Goal: Information Seeking & Learning: Learn about a topic

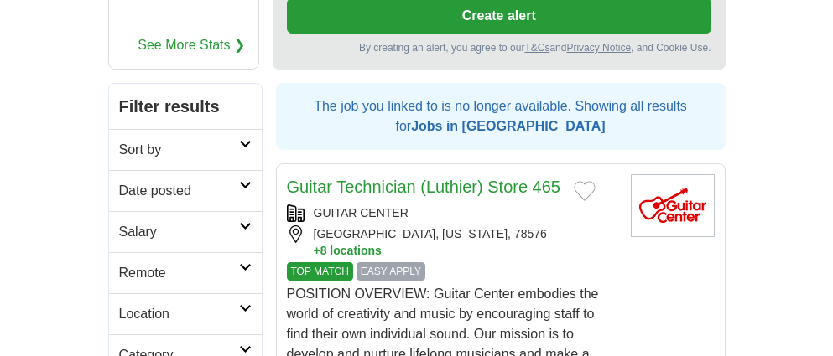
scroll to position [286, 0]
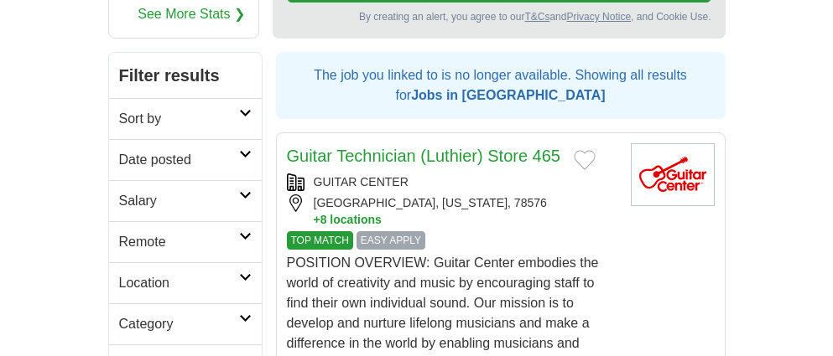
click at [243, 150] on icon at bounding box center [245, 154] width 13 height 8
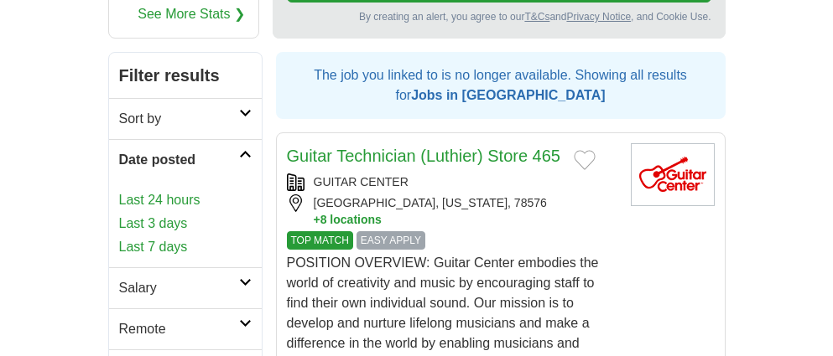
click at [177, 222] on link "Last 3 days" at bounding box center [185, 224] width 133 height 20
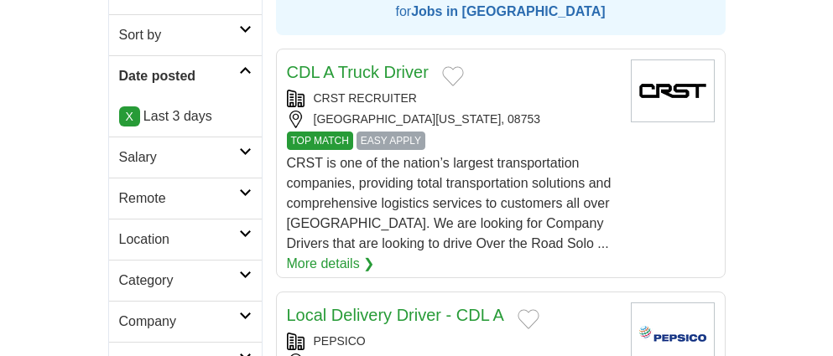
scroll to position [371, 0]
click at [247, 189] on icon at bounding box center [245, 192] width 13 height 8
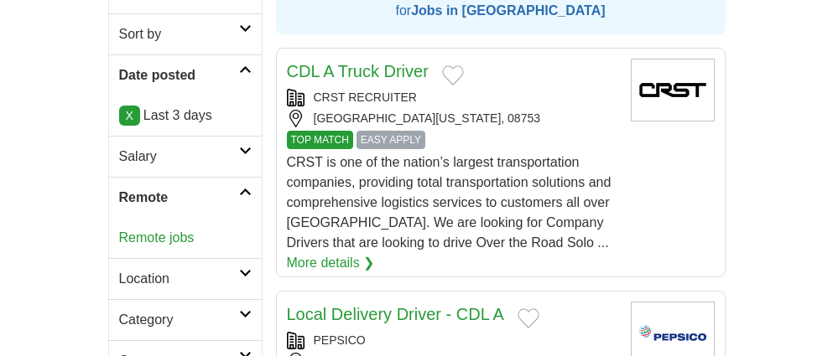
click at [175, 239] on link "Remote jobs" at bounding box center [156, 238] width 75 height 14
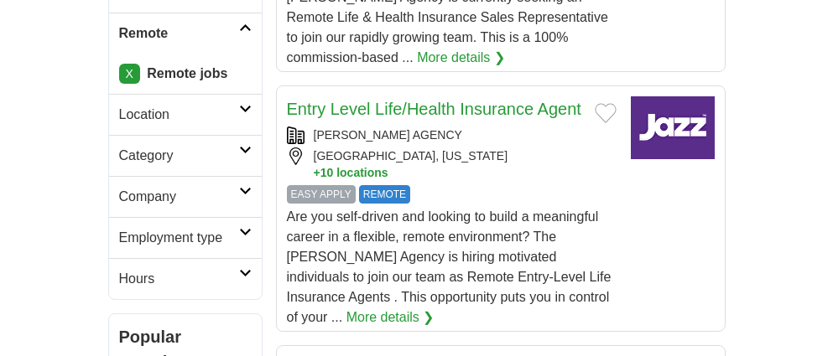
scroll to position [565, 0]
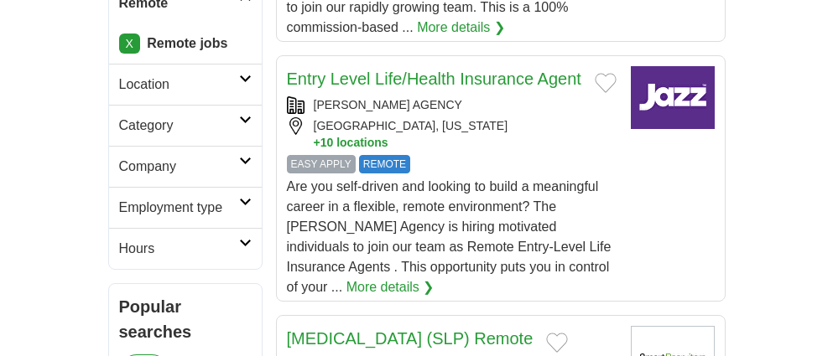
click at [247, 243] on icon at bounding box center [245, 243] width 13 height 8
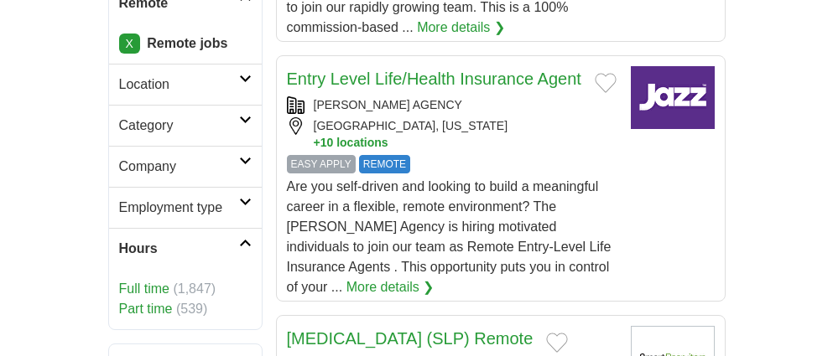
click at [165, 310] on link "Part time" at bounding box center [146, 309] width 54 height 14
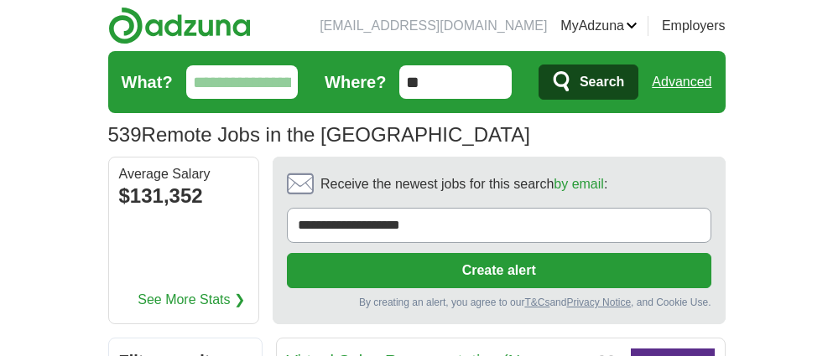
click at [231, 91] on input "What?" at bounding box center [242, 82] width 112 height 34
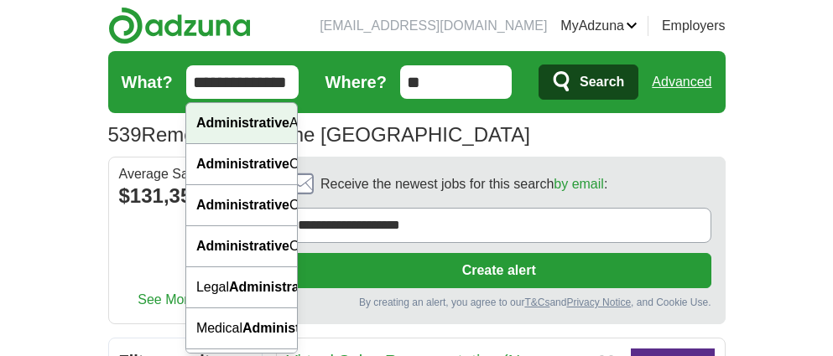
click at [226, 120] on strong "Administrative" at bounding box center [242, 123] width 93 height 14
type input "**********"
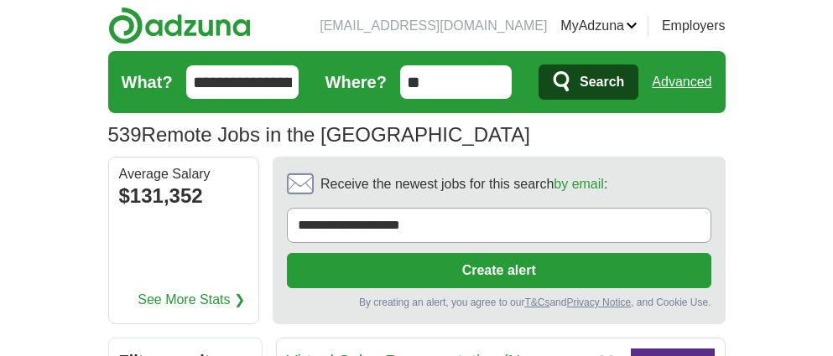
click at [608, 84] on span "Search" at bounding box center [602, 82] width 44 height 34
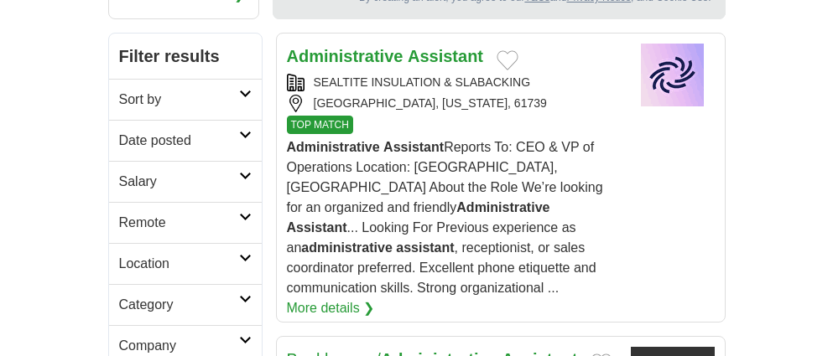
scroll to position [306, 0]
click at [367, 55] on strong "Administrative" at bounding box center [345, 55] width 117 height 18
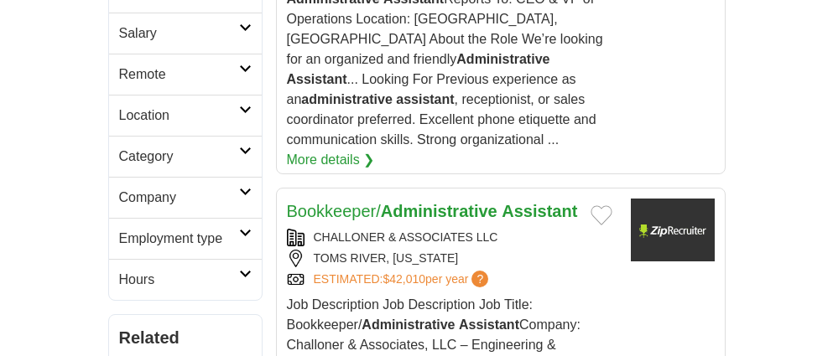
scroll to position [456, 0]
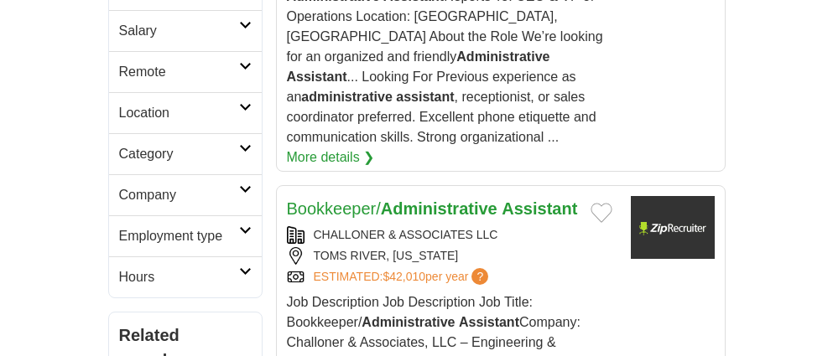
click at [239, 65] on icon at bounding box center [245, 66] width 13 height 8
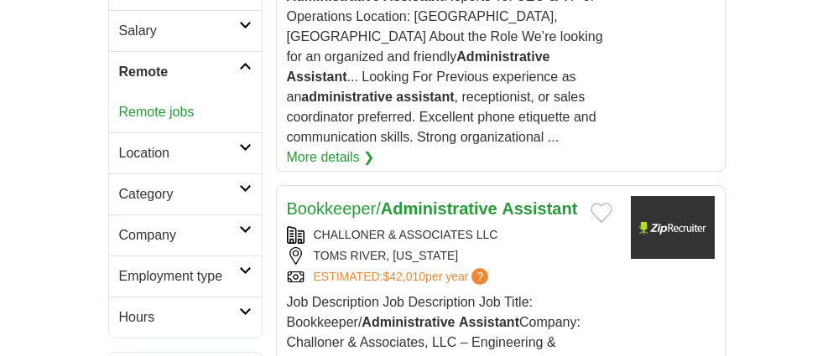
click at [177, 109] on link "Remote jobs" at bounding box center [156, 112] width 75 height 14
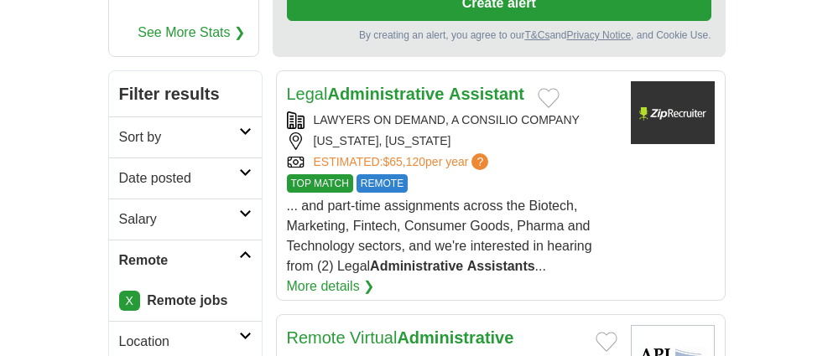
scroll to position [335, 0]
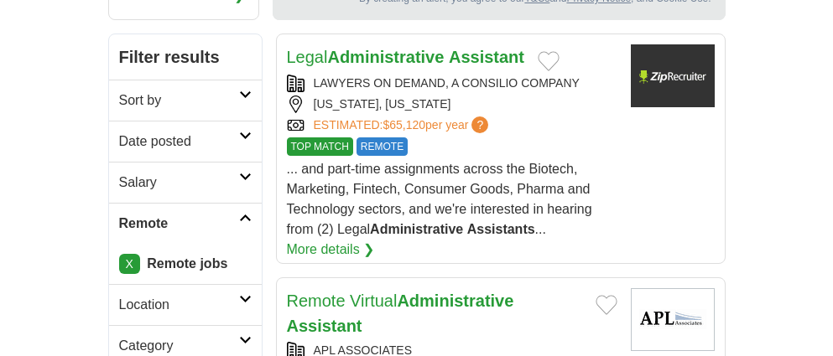
click at [245, 132] on icon at bounding box center [245, 136] width 13 height 8
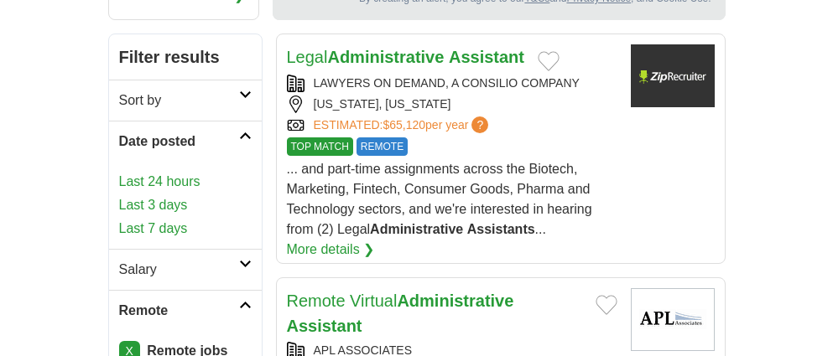
click at [170, 195] on link "Last 3 days" at bounding box center [185, 205] width 133 height 20
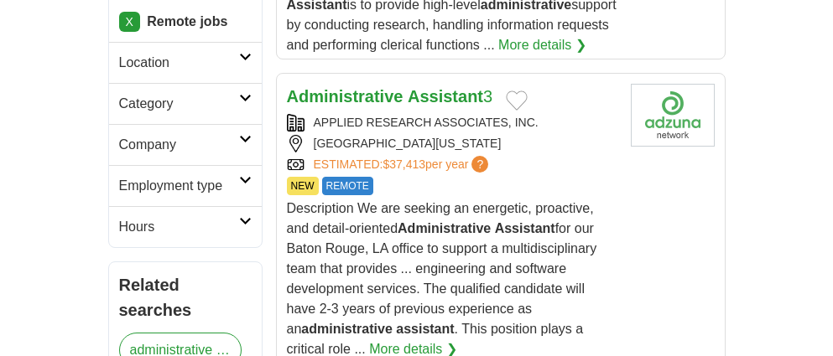
scroll to position [621, 0]
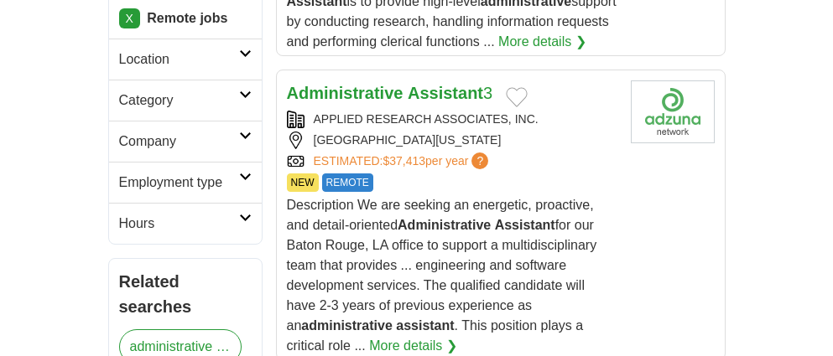
click at [381, 336] on link "More details ❯" at bounding box center [413, 346] width 88 height 20
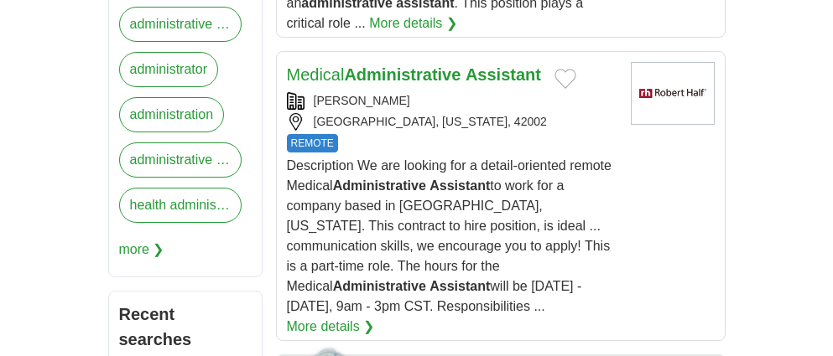
scroll to position [945, 0]
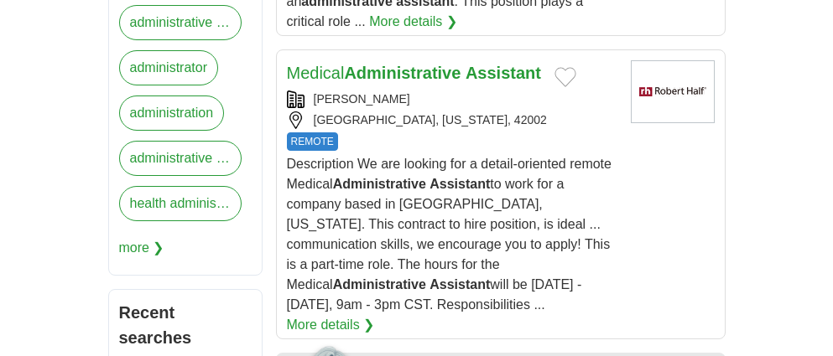
click at [455, 64] on strong "Administrative" at bounding box center [402, 73] width 117 height 18
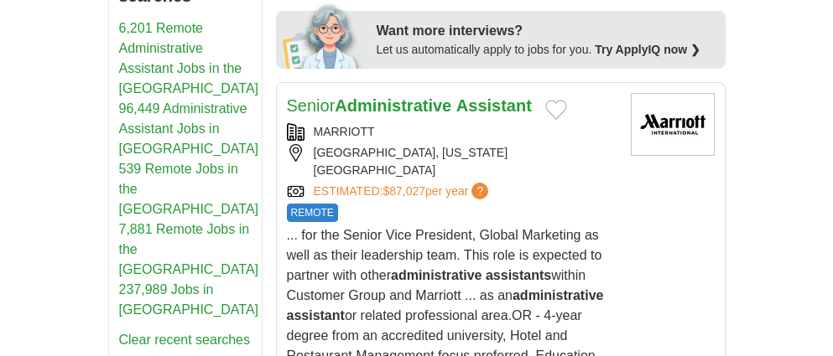
scroll to position [1291, 0]
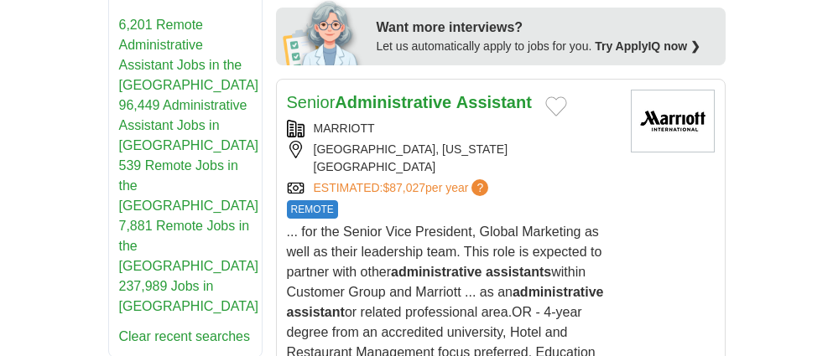
click at [447, 93] on strong "Administrative" at bounding box center [393, 102] width 117 height 18
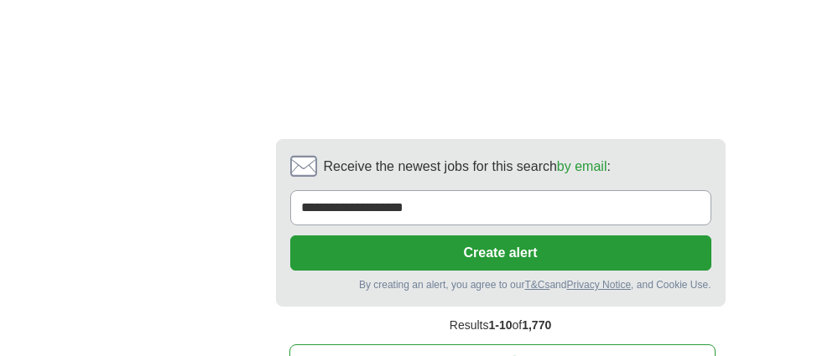
scroll to position [4719, 0]
